Goal: Find specific page/section: Find specific page/section

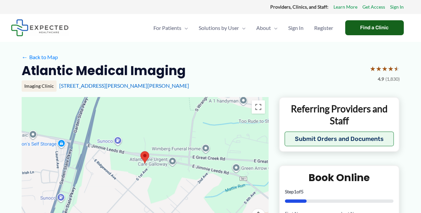
click at [377, 26] on div "Find a Clinic" at bounding box center [374, 27] width 59 height 15
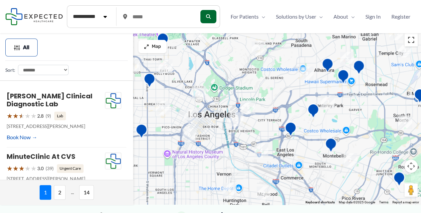
click at [411, 43] on button "Toggle fullscreen view" at bounding box center [411, 39] width 13 height 13
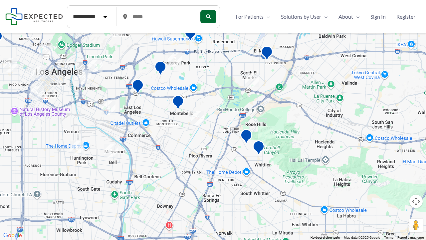
drag, startPoint x: 386, startPoint y: 163, endPoint x: 229, endPoint y: 118, distance: 163.0
click at [229, 118] on div at bounding box center [213, 120] width 426 height 240
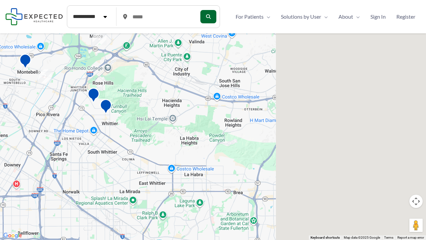
drag, startPoint x: 383, startPoint y: 173, endPoint x: 0, endPoint y: 89, distance: 392.4
click at [0, 89] on div at bounding box center [213, 120] width 426 height 240
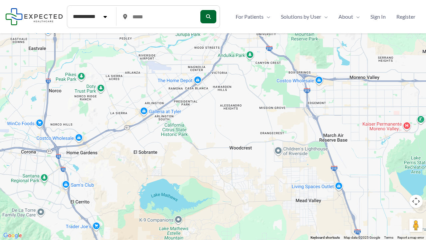
drag, startPoint x: 239, startPoint y: 142, endPoint x: 341, endPoint y: 158, distance: 103.4
click at [341, 158] on div at bounding box center [213, 120] width 426 height 240
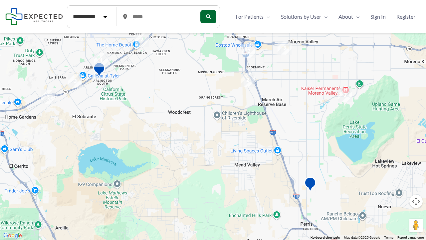
drag, startPoint x: 135, startPoint y: 168, endPoint x: 68, endPoint y: 125, distance: 79.8
click at [62, 131] on div at bounding box center [213, 120] width 426 height 240
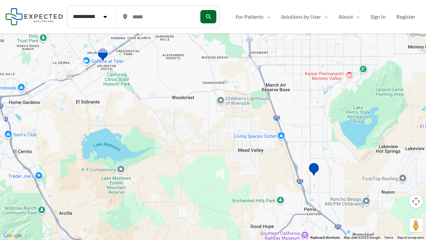
click at [415, 199] on button "Map camera controls" at bounding box center [416, 200] width 13 height 13
click at [386, 213] on button "Move down" at bounding box center [382, 217] width 13 height 13
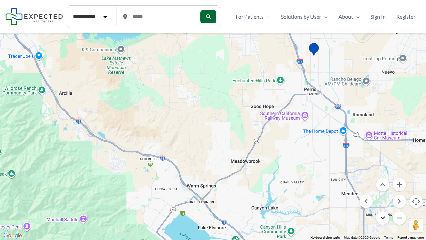
click at [386, 213] on button "Move down" at bounding box center [382, 217] width 13 height 13
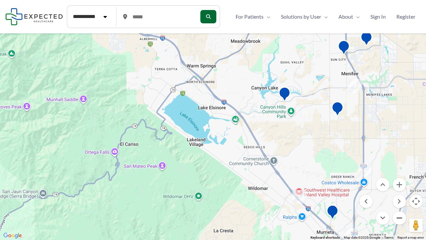
click at [398, 213] on button "Zoom out" at bounding box center [399, 217] width 13 height 13
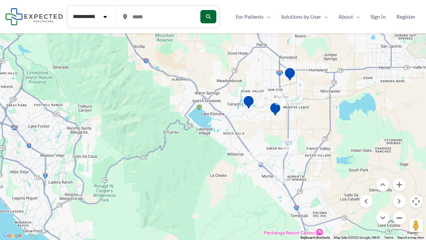
click at [398, 213] on button "Zoom out" at bounding box center [399, 217] width 13 height 13
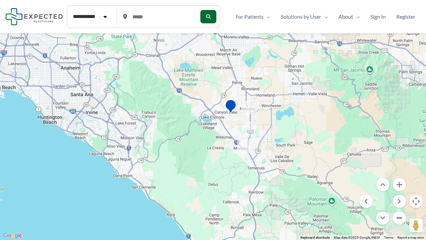
click at [398, 213] on button "Zoom out" at bounding box center [399, 217] width 13 height 13
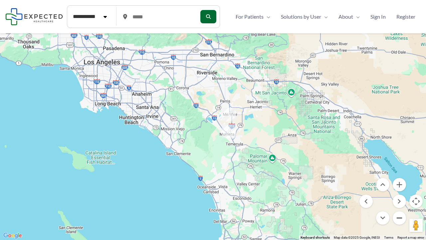
click at [398, 213] on button "Zoom out" at bounding box center [399, 217] width 13 height 13
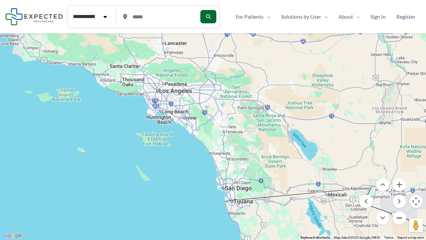
click at [398, 213] on button "Zoom out" at bounding box center [399, 217] width 13 height 13
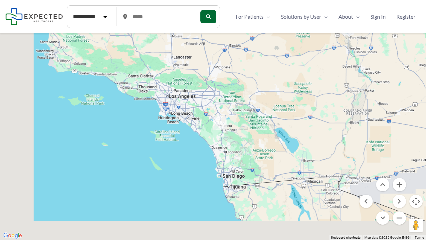
click at [398, 213] on button "Zoom out" at bounding box center [399, 217] width 13 height 13
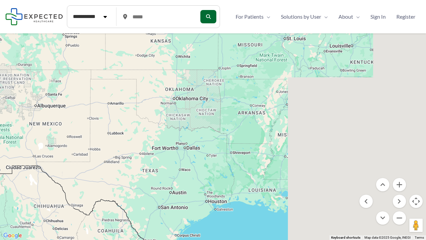
drag, startPoint x: 396, startPoint y: 162, endPoint x: 28, endPoint y: 174, distance: 368.1
click at [28, 174] on div at bounding box center [213, 120] width 426 height 240
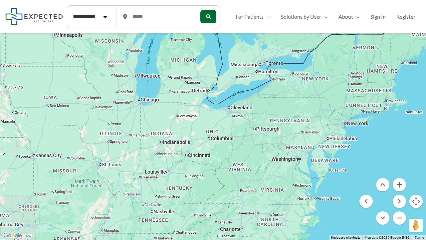
drag, startPoint x: 355, startPoint y: 102, endPoint x: 236, endPoint y: 230, distance: 174.3
click at [236, 213] on div at bounding box center [213, 120] width 426 height 240
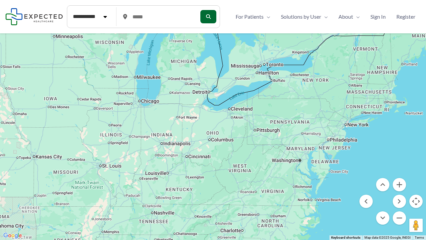
click at [343, 147] on div at bounding box center [213, 120] width 426 height 240
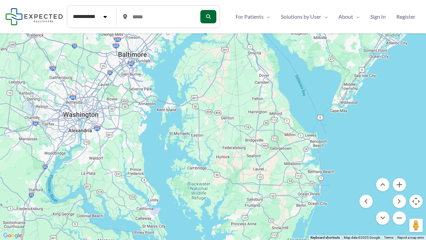
drag, startPoint x: 355, startPoint y: 26, endPoint x: 291, endPoint y: 239, distance: 223.2
click at [291, 213] on div at bounding box center [213, 120] width 426 height 240
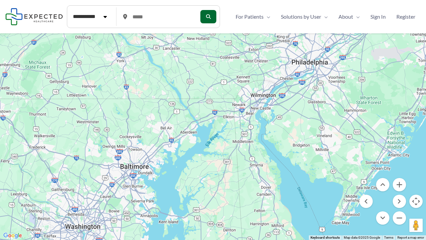
drag, startPoint x: 325, startPoint y: 28, endPoint x: 329, endPoint y: 141, distance: 112.9
click at [329, 141] on div at bounding box center [213, 120] width 426 height 240
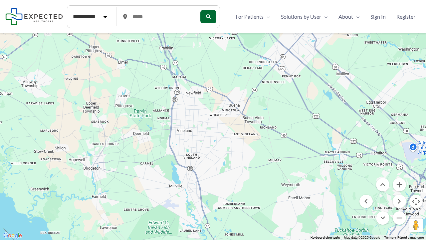
drag, startPoint x: 395, startPoint y: 119, endPoint x: 387, endPoint y: 87, distance: 33.5
click at [129, 83] on div at bounding box center [213, 120] width 426 height 240
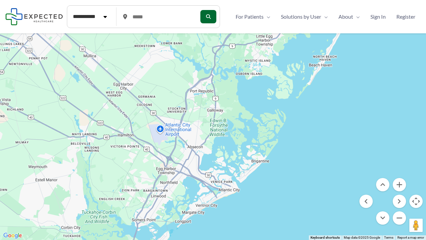
drag, startPoint x: 387, startPoint y: 87, endPoint x: 268, endPoint y: 112, distance: 121.9
click at [268, 112] on div at bounding box center [213, 120] width 426 height 240
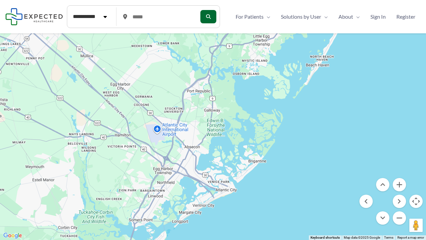
click at [291, 80] on div at bounding box center [213, 120] width 426 height 240
click at [180, 194] on div at bounding box center [213, 120] width 426 height 240
click at [384, 184] on button "Move up" at bounding box center [382, 184] width 13 height 13
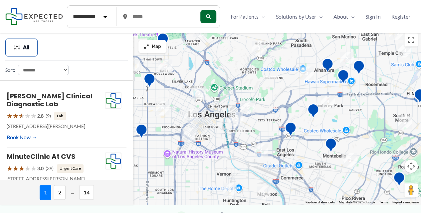
click at [65, 69] on select "**********" at bounding box center [43, 70] width 51 height 10
select select "**********"
click at [18, 65] on select "**********" at bounding box center [43, 70] width 51 height 10
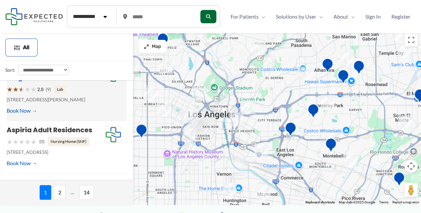
scroll to position [111, 0]
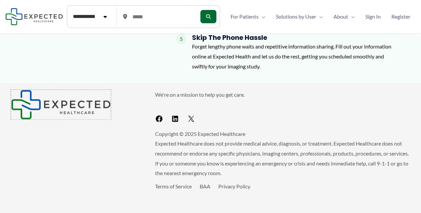
drag, startPoint x: 65, startPoint y: 85, endPoint x: 71, endPoint y: 77, distance: 9.1
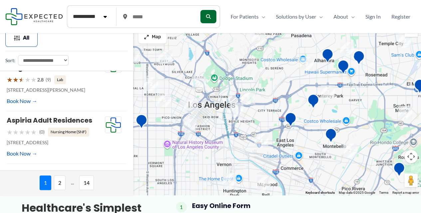
scroll to position [9, 0]
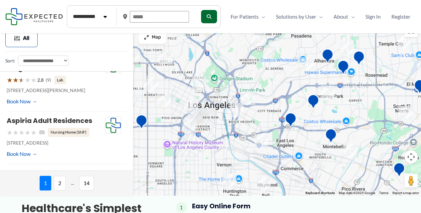
click at [173, 20] on input "text" at bounding box center [159, 17] width 59 height 12
type input "*****"
click at [200, 17] on button "submit" at bounding box center [208, 16] width 16 height 13
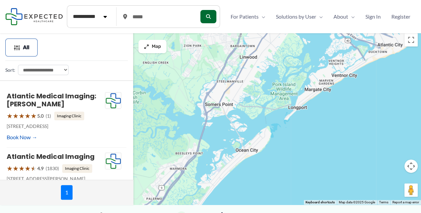
drag, startPoint x: 155, startPoint y: 196, endPoint x: 308, endPoint y: -17, distance: 261.7
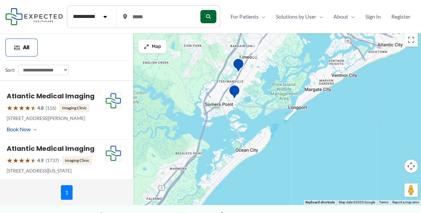
click at [219, 106] on div at bounding box center [210, 117] width 421 height 175
click at [235, 93] on img "Atlantic Medical Imaging" at bounding box center [234, 92] width 13 height 18
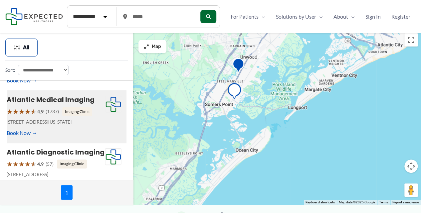
scroll to position [49, 0]
click at [37, 104] on link "Atlantic Medical Imaging" at bounding box center [51, 99] width 88 height 9
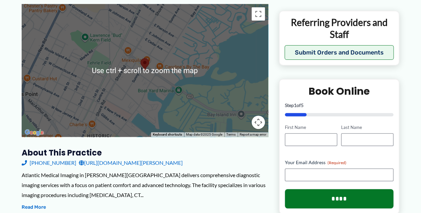
scroll to position [89, 0]
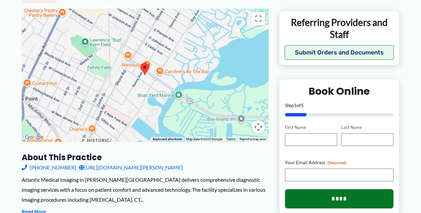
click at [254, 134] on button "Map camera controls" at bounding box center [258, 127] width 13 height 13
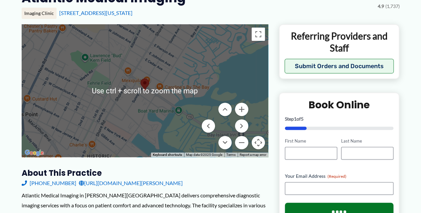
scroll to position [67, 0]
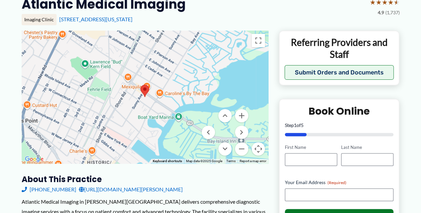
click at [222, 143] on menu at bounding box center [225, 132] width 47 height 47
click at [238, 123] on button "Zoom in" at bounding box center [241, 115] width 13 height 13
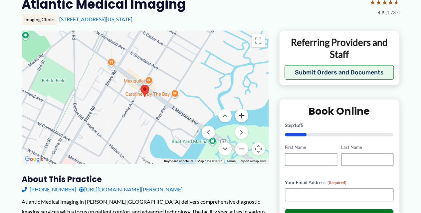
click at [238, 123] on button "Zoom in" at bounding box center [241, 115] width 13 height 13
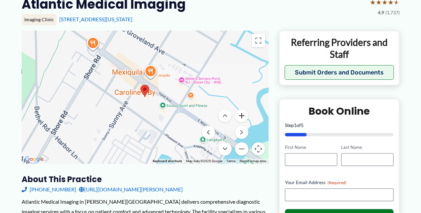
click at [238, 123] on button "Zoom in" at bounding box center [241, 115] width 13 height 13
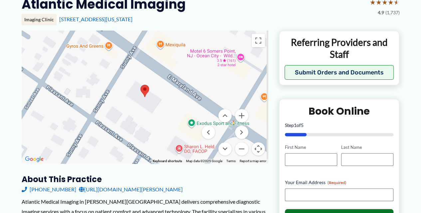
drag, startPoint x: 200, startPoint y: 128, endPoint x: 135, endPoint y: 102, distance: 69.4
click at [135, 102] on div "Use ctrl + scroll to zoom the map Keyboard shortcuts Map Data Map data ©2025 Go…" at bounding box center [145, 97] width 247 height 133
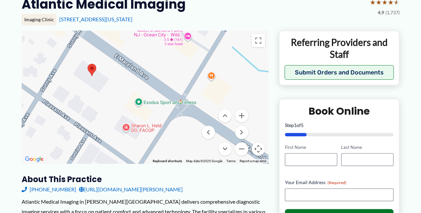
drag, startPoint x: 195, startPoint y: 121, endPoint x: 139, endPoint y: 100, distance: 60.5
click at [139, 100] on div at bounding box center [145, 97] width 247 height 133
click at [242, 156] on button "Zoom out" at bounding box center [241, 148] width 13 height 13
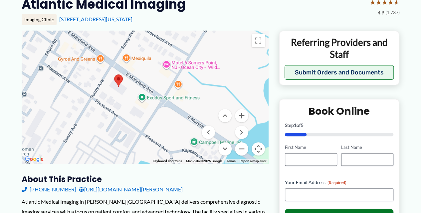
click at [242, 156] on button "Zoom out" at bounding box center [241, 148] width 13 height 13
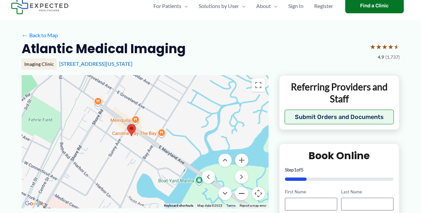
scroll to position [0, 0]
